Goal: Book appointment/travel/reservation

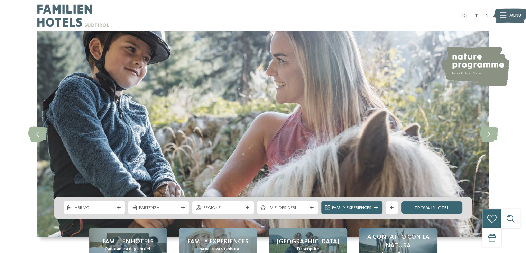
drag, startPoint x: 0, startPoint y: 0, endPoint x: 10, endPoint y: 189, distance: 189.2
click at [10, 189] on div "slide 1 of 5" at bounding box center [263, 134] width 526 height 206
click at [84, 213] on div "Arrivo" at bounding box center [94, 207] width 61 height 12
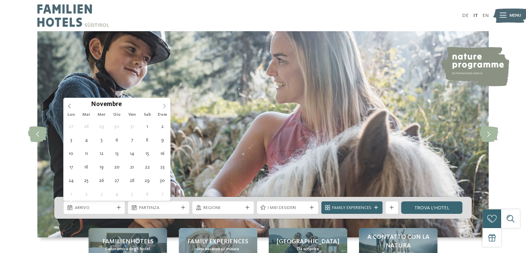
click at [164, 103] on icon at bounding box center [164, 105] width 5 height 5
type input "****"
click at [164, 103] on icon at bounding box center [164, 105] width 5 height 5
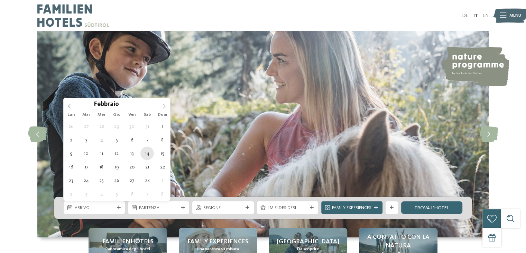
type div "14.02.2026"
type input "****"
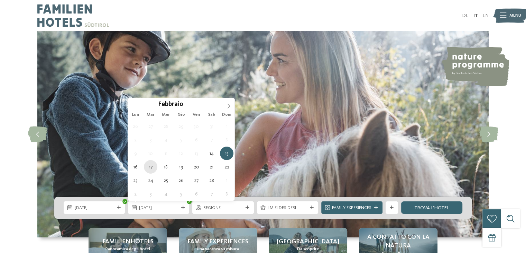
type div "17.02.2026"
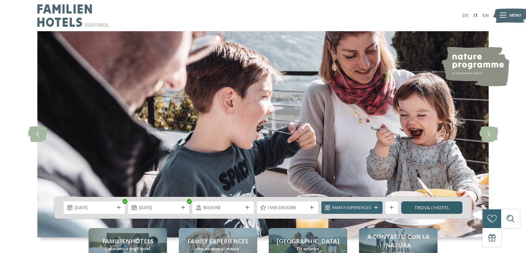
click at [435, 210] on link "trova l’hotel" at bounding box center [431, 207] width 61 height 12
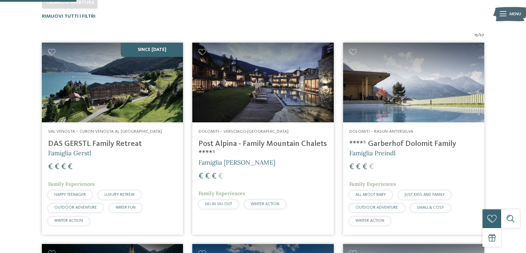
scroll to position [200, 0]
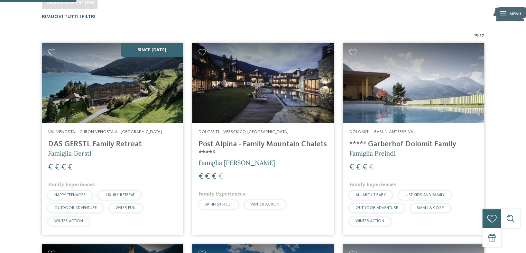
click at [260, 100] on img at bounding box center [262, 83] width 141 height 80
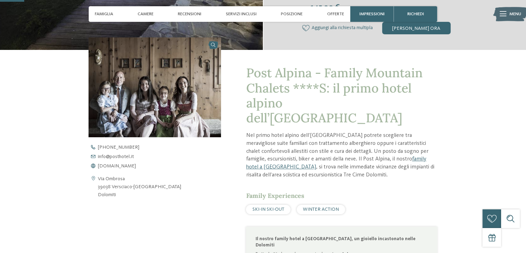
scroll to position [208, 0]
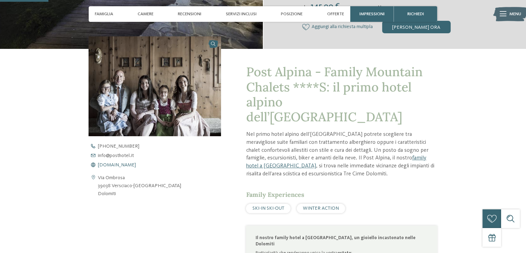
click at [116, 163] on span "www.postalpina.it" at bounding box center [117, 164] width 38 height 5
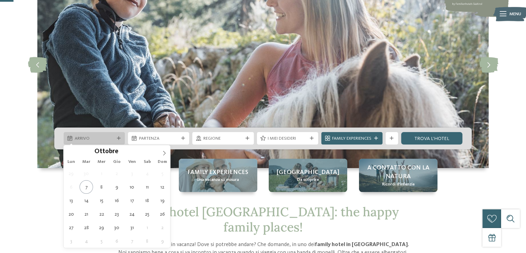
click at [75, 141] on span "Arrivo" at bounding box center [94, 138] width 39 height 6
click at [163, 151] on icon at bounding box center [164, 153] width 5 height 5
type input "****"
click at [163, 151] on icon at bounding box center [164, 153] width 5 height 5
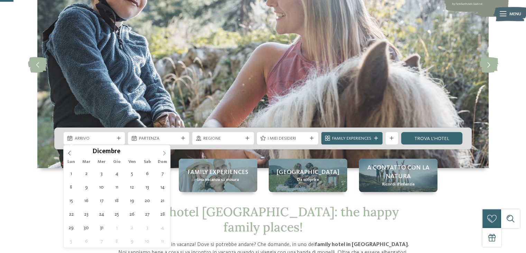
click at [163, 151] on icon at bounding box center [164, 153] width 5 height 5
type div "14.02.2026"
type input "****"
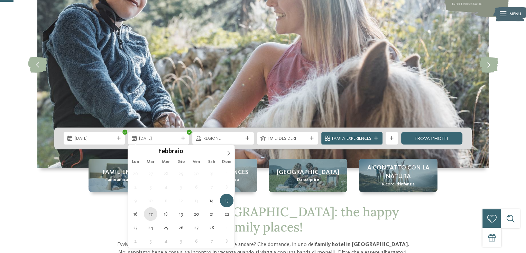
type div "17.02.2026"
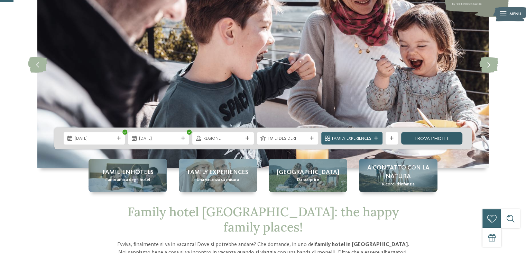
click at [424, 139] on link "trova l’hotel" at bounding box center [431, 138] width 61 height 12
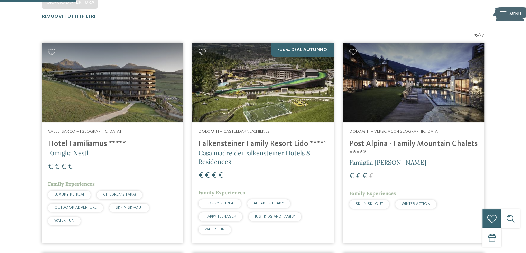
scroll to position [200, 0]
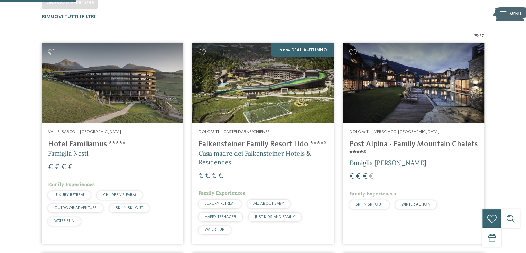
click at [386, 72] on img at bounding box center [413, 83] width 141 height 80
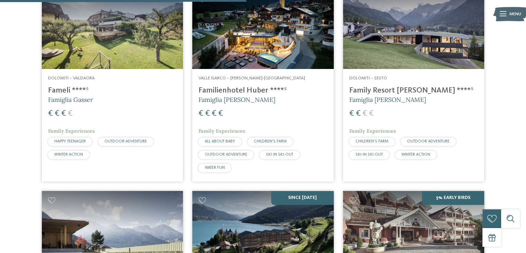
scroll to position [650, 0]
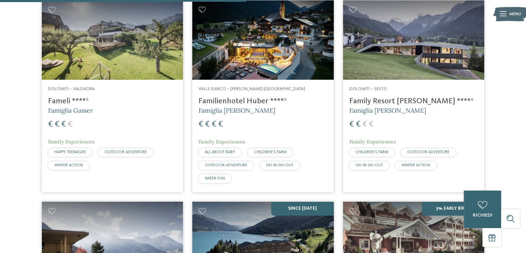
click at [125, 58] on img at bounding box center [112, 40] width 141 height 80
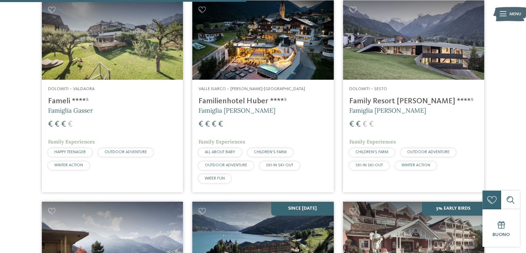
click at [409, 71] on img at bounding box center [413, 40] width 141 height 80
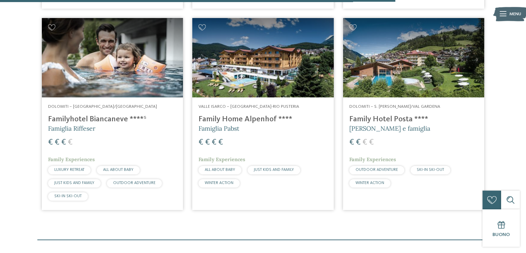
scroll to position [1044, 0]
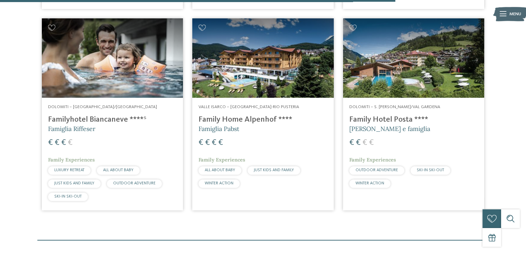
click at [408, 65] on img at bounding box center [413, 58] width 141 height 80
click at [236, 70] on img at bounding box center [262, 58] width 141 height 80
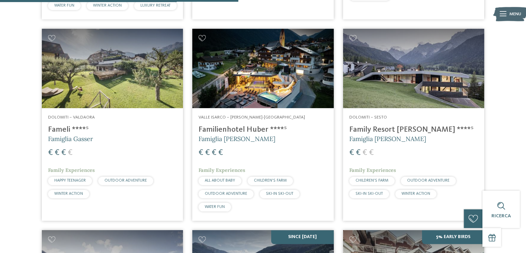
scroll to position [594, 0]
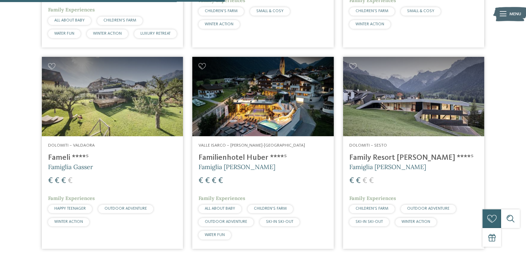
click at [101, 113] on img at bounding box center [112, 97] width 141 height 80
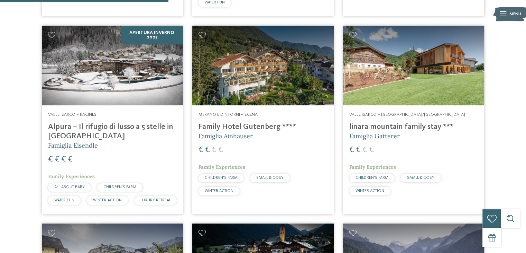
scroll to position [421, 0]
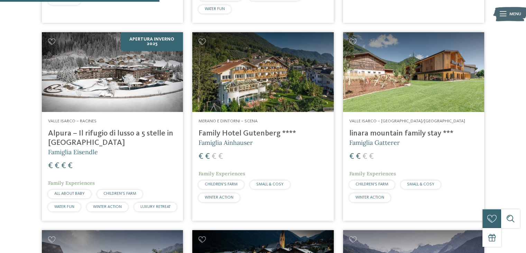
click at [457, 77] on img at bounding box center [413, 72] width 141 height 80
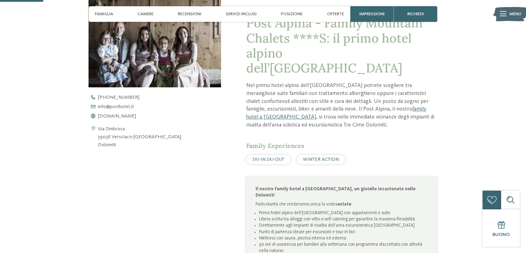
scroll to position [277, 0]
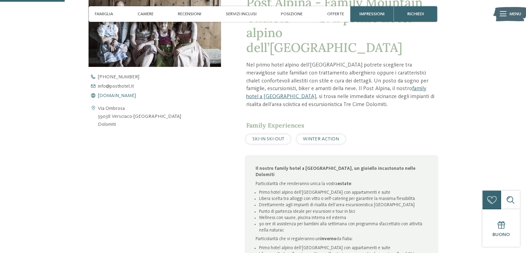
click at [112, 94] on span "[DOMAIN_NAME]" at bounding box center [117, 95] width 38 height 5
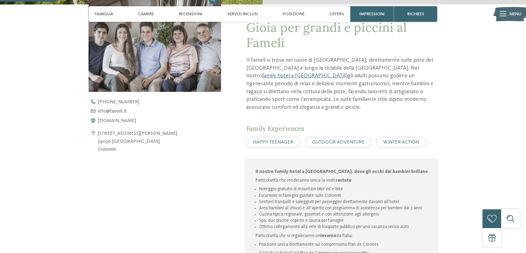
scroll to position [242, 0]
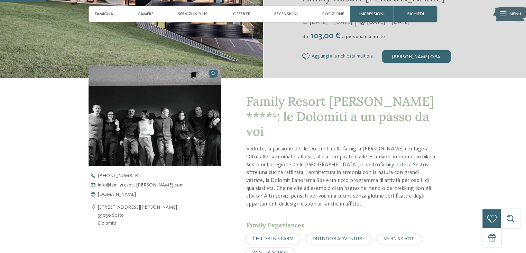
scroll to position [173, 0]
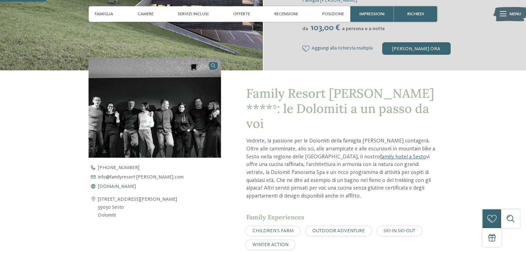
click at [115, 185] on span "www.familyresort-rainer.com" at bounding box center [117, 186] width 38 height 5
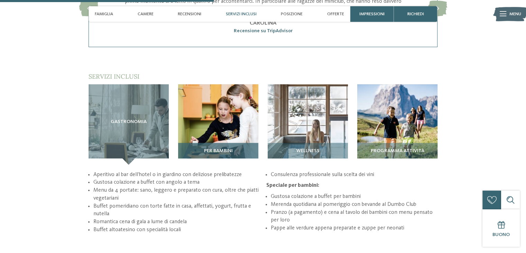
scroll to position [865, 0]
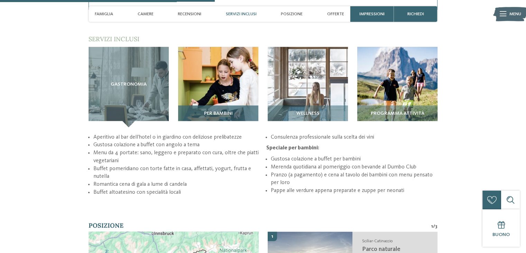
click at [202, 105] on div "Per bambini" at bounding box center [218, 116] width 80 height 22
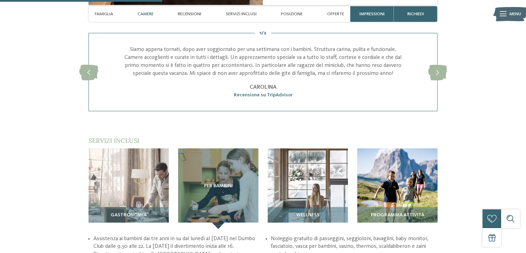
scroll to position [658, 0]
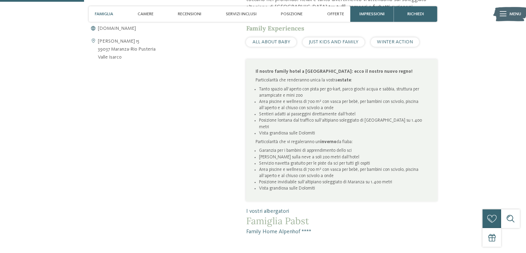
scroll to position [346, 0]
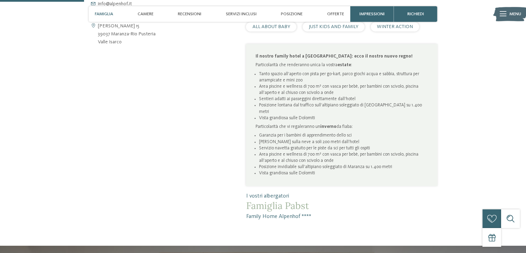
click at [265, 27] on span "ALL ABOUT BABY" at bounding box center [272, 26] width 38 height 5
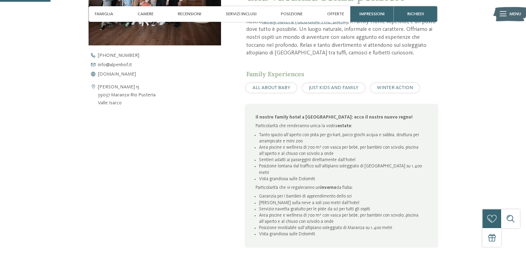
scroll to position [208, 0]
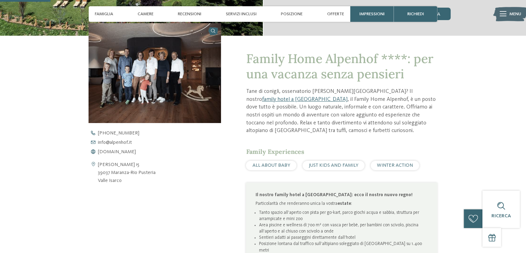
click at [326, 167] on span "JUST KIDS AND FAMILY" at bounding box center [333, 165] width 49 height 5
click at [116, 152] on span "[DOMAIN_NAME]" at bounding box center [117, 151] width 38 height 5
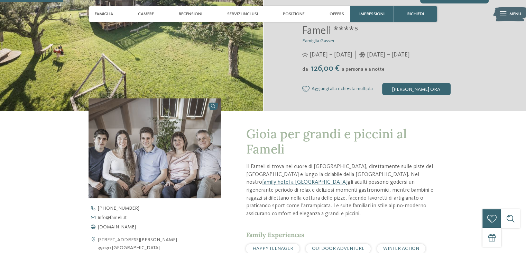
scroll to position [242, 0]
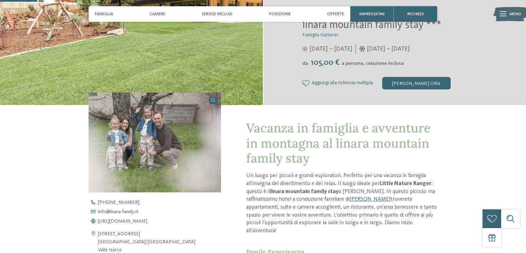
scroll to position [173, 0]
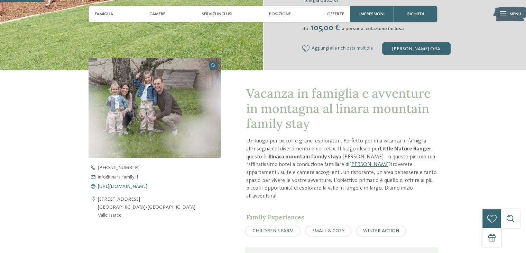
click at [124, 186] on span "https://www.linara-family.it/it" at bounding box center [122, 186] width 49 height 5
